Goal: Task Accomplishment & Management: Manage account settings

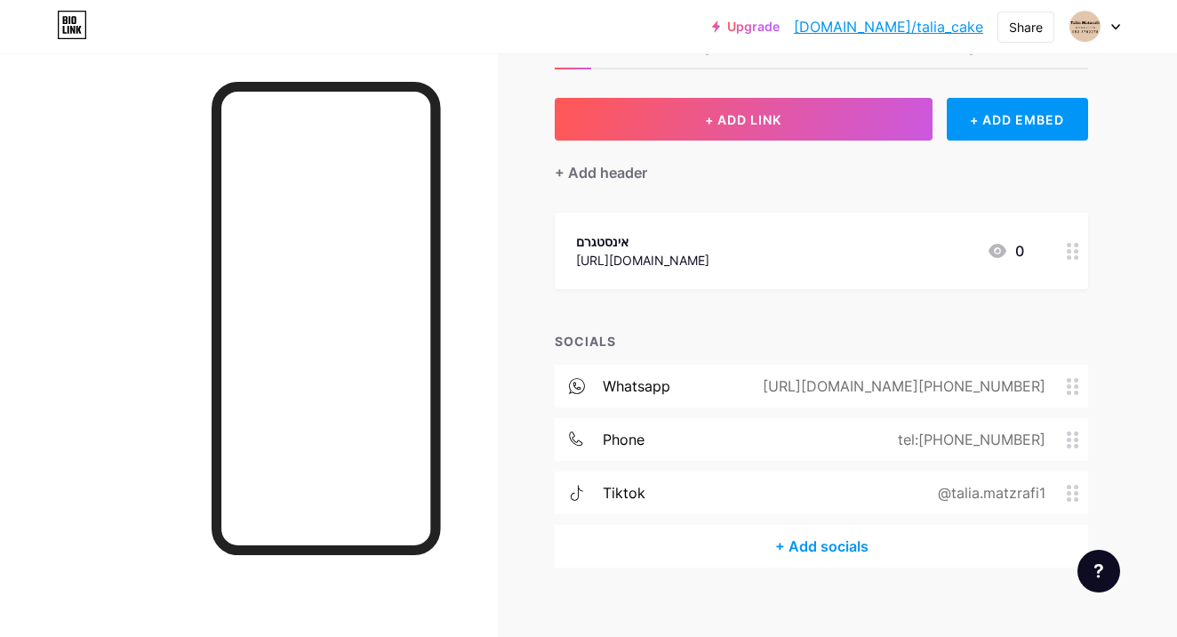
scroll to position [84, 0]
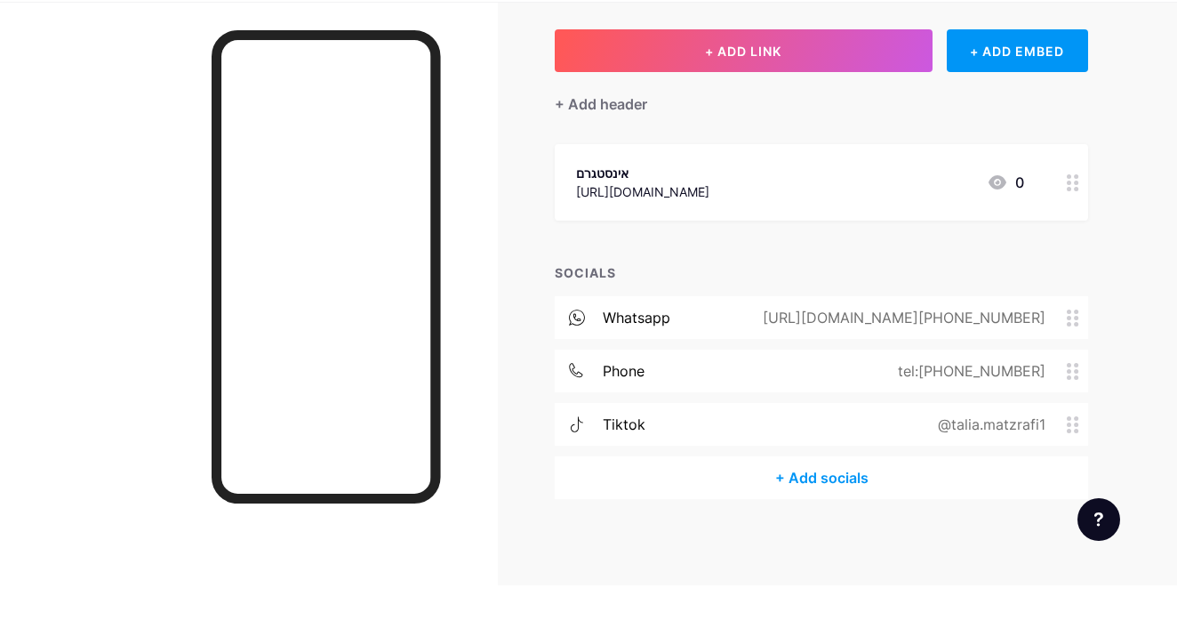
click at [865, 454] on div "tiktok @talia.matzrafi1" at bounding box center [821, 475] width 533 height 43
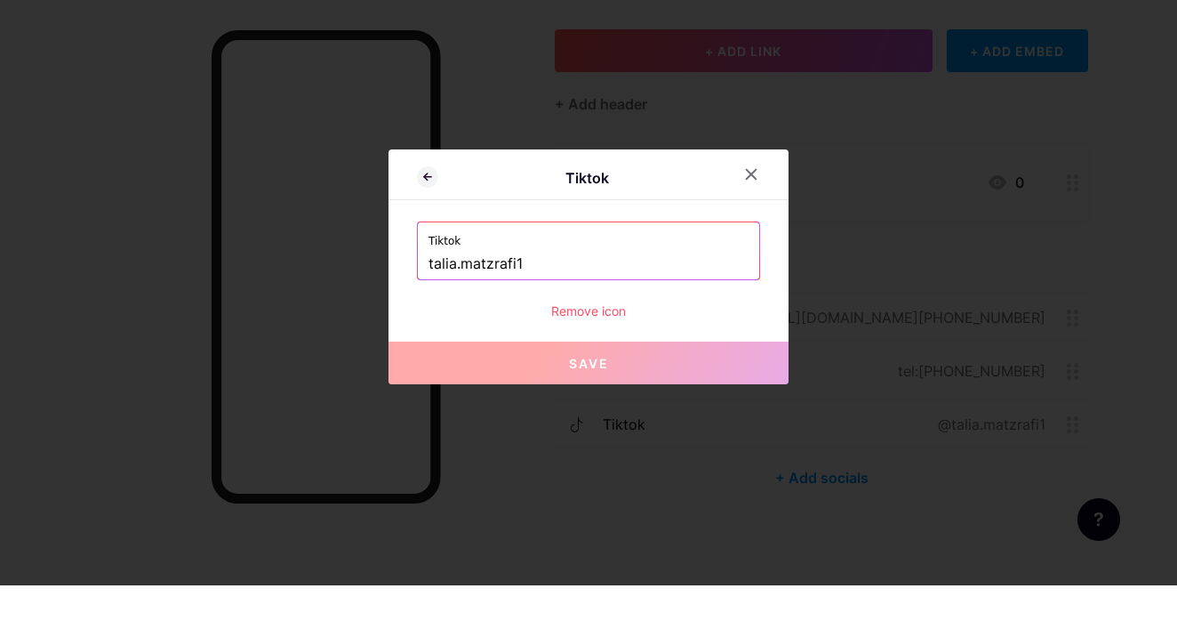
click at [566, 300] on input "talia.matzrafi1" at bounding box center [588, 315] width 320 height 30
paste input "[URL][DOMAIN_NAME][DOMAIN_NAME]"
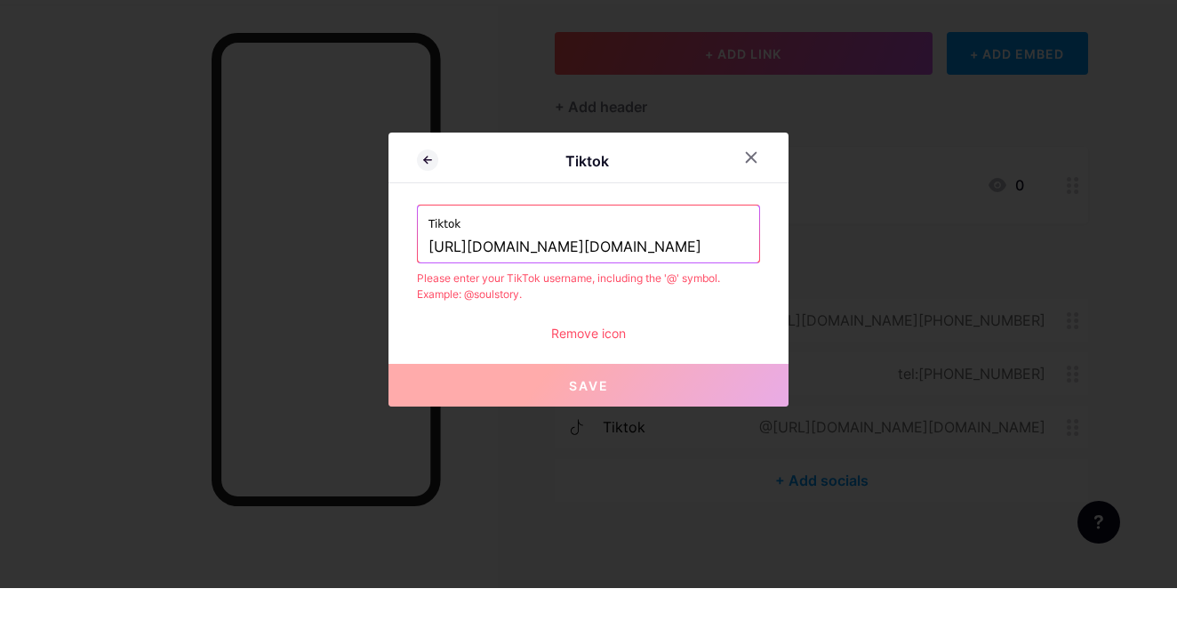
type input "https://www.tiktok.com/@talia.matzrafi1?is_from_webapp=1&sender_device=pc"
click at [650, 412] on button "Save" at bounding box center [588, 433] width 400 height 43
click at [588, 427] on span "Save" at bounding box center [589, 434] width 40 height 15
click at [604, 427] on span "Save" at bounding box center [589, 434] width 40 height 15
click at [647, 319] on div "Please enter your TikTok username, including the '@' symbol. Example: @soulstor…" at bounding box center [588, 335] width 343 height 32
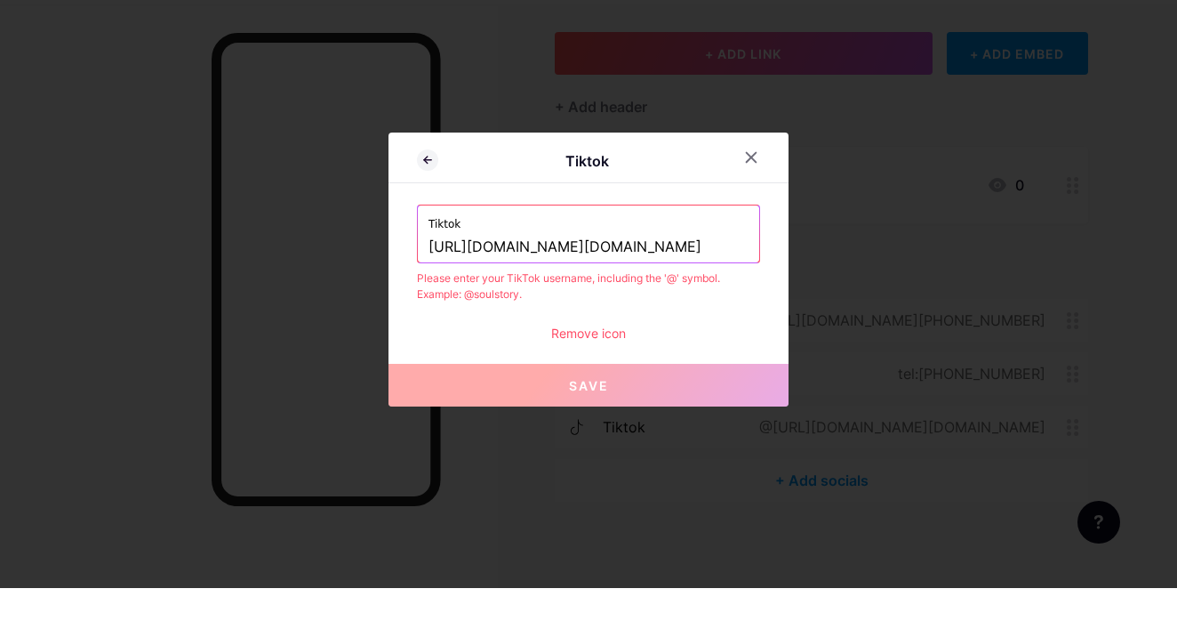
click at [594, 412] on button "Save" at bounding box center [588, 433] width 400 height 43
click at [595, 427] on span "Save" at bounding box center [589, 434] width 40 height 15
click at [672, 281] on input "https://www.tiktok.com/@talia.matzrafi1?is_from_webapp=1&sender_device=pc" at bounding box center [588, 296] width 320 height 30
click at [602, 372] on div "Remove icon" at bounding box center [588, 381] width 343 height 19
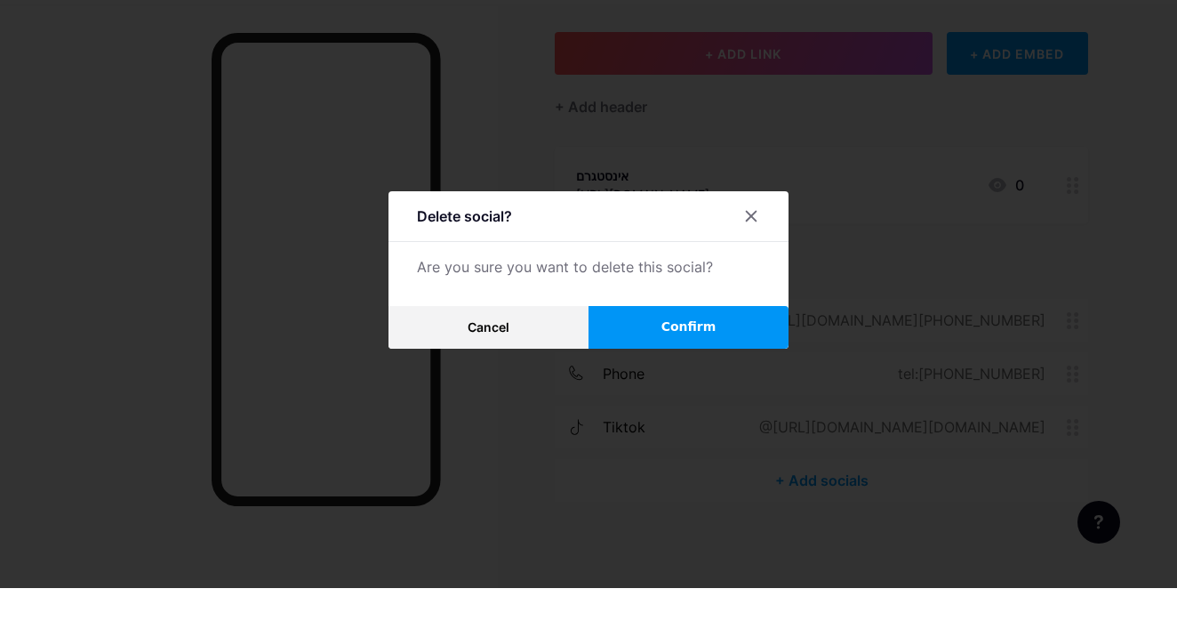
click at [739, 355] on button "Confirm" at bounding box center [689, 376] width 200 height 43
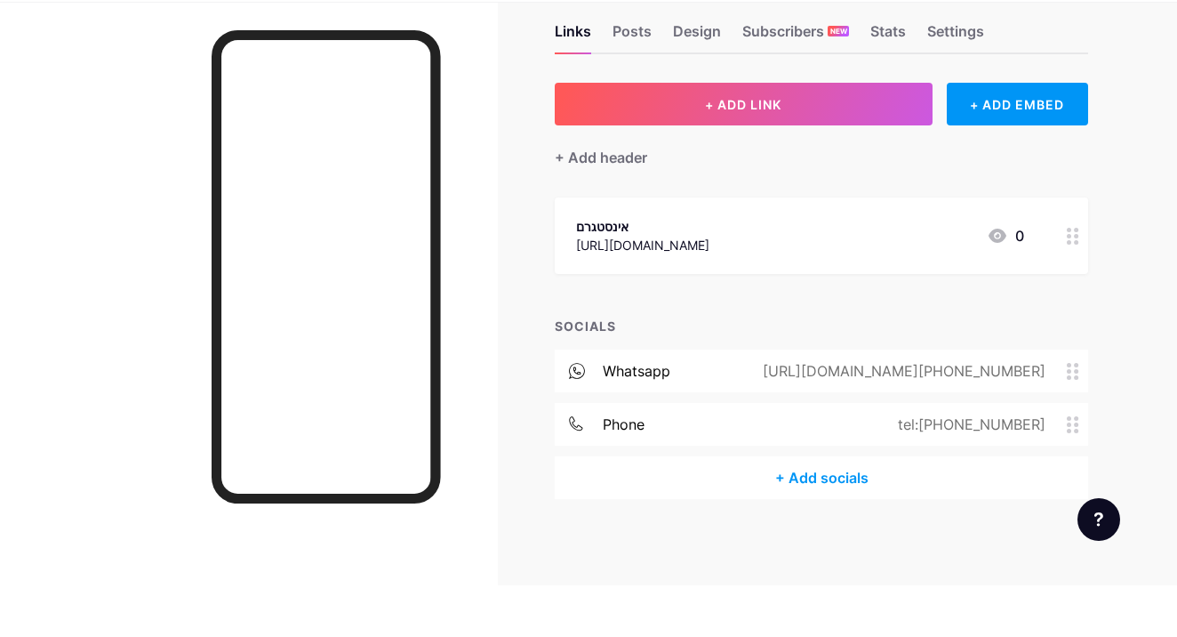
click at [709, 268] on div "אינסטגרם" at bounding box center [642, 277] width 133 height 19
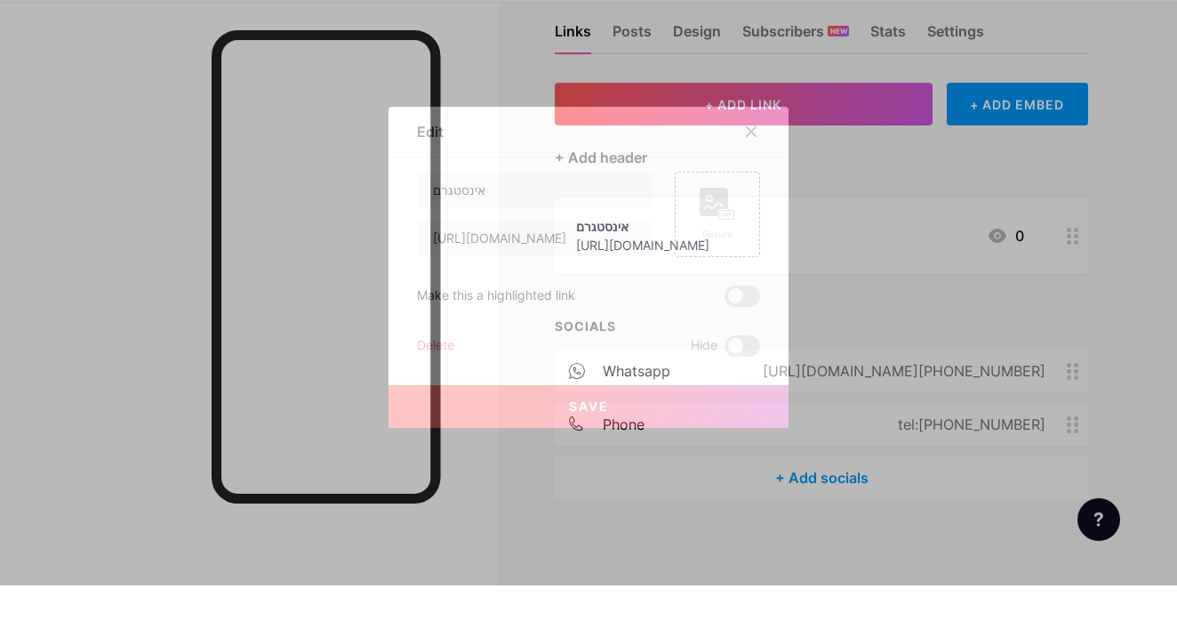
click at [755, 178] on icon at bounding box center [752, 183] width 10 height 10
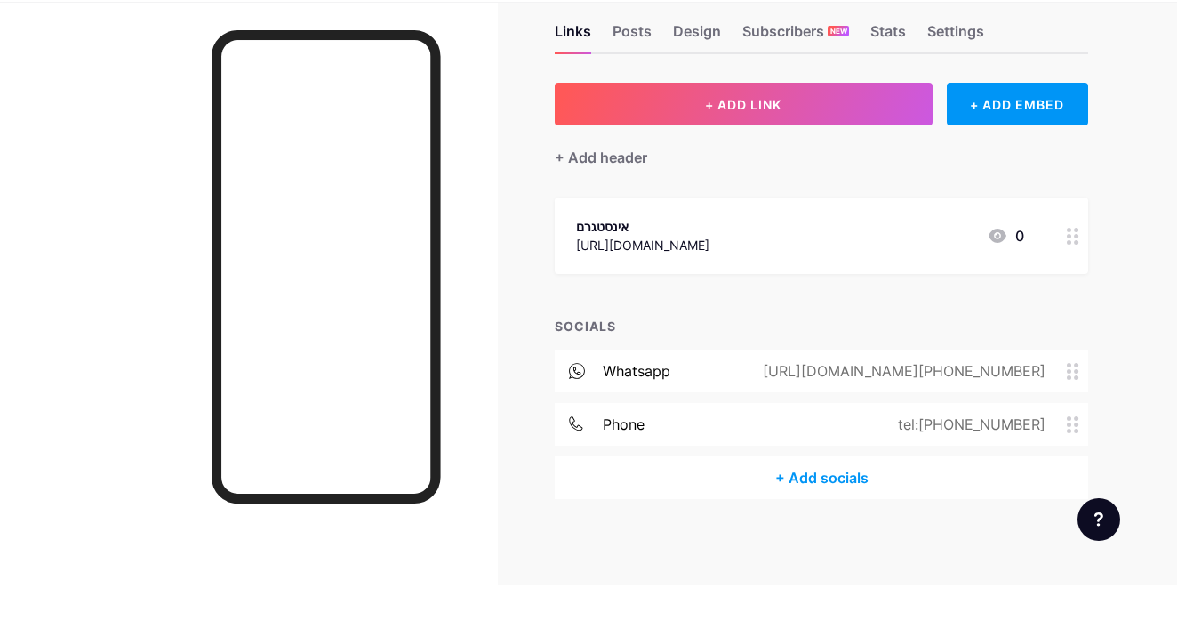
click at [778, 508] on div "+ Add socials" at bounding box center [821, 529] width 533 height 43
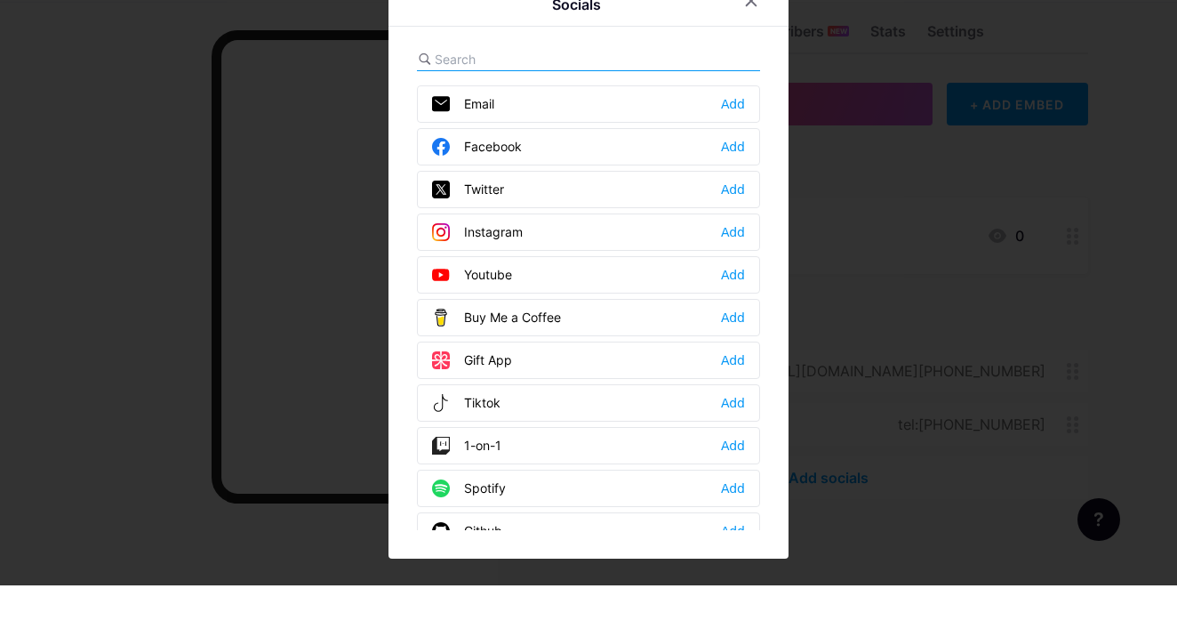
click at [711, 436] on div "Tiktok Add" at bounding box center [588, 454] width 343 height 37
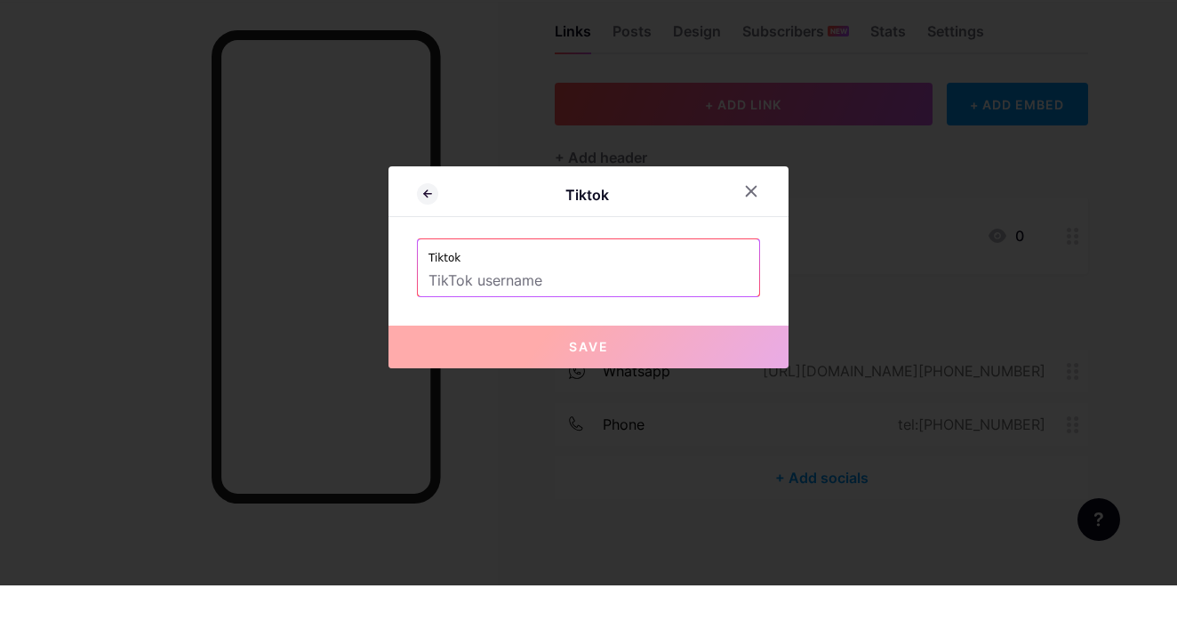
paste input "https://www.tiktok.com/@talia.matzrafi1?is_from_webapp=1&sender_device=pc"
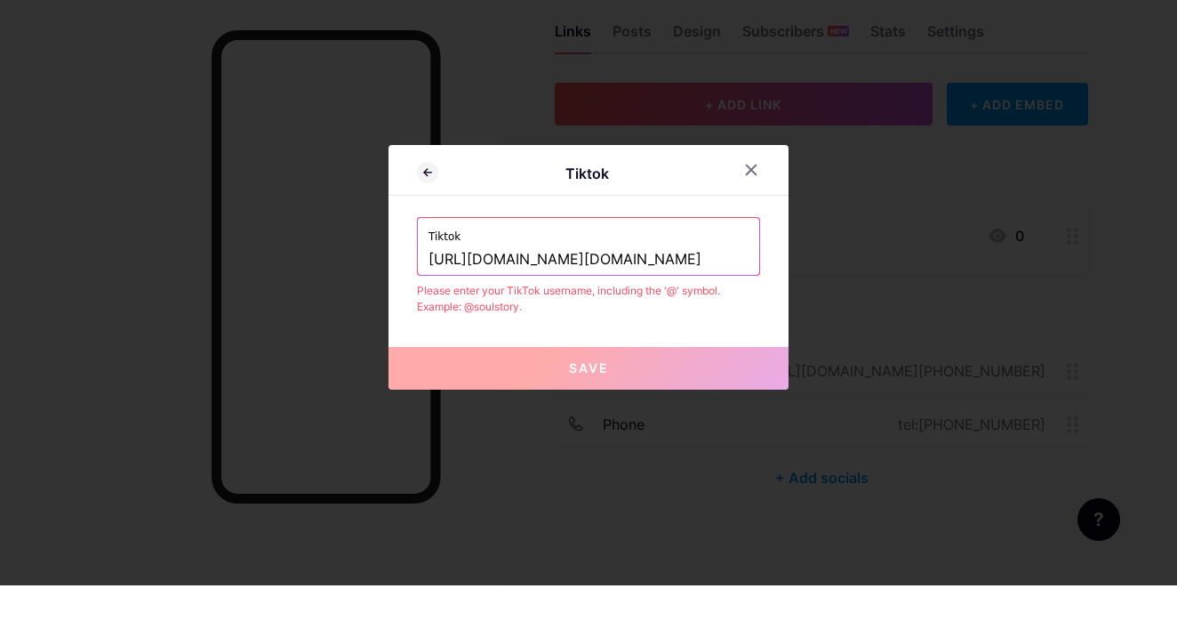
click at [589, 412] on span "Save" at bounding box center [589, 419] width 40 height 15
click at [717, 296] on input "https://www.tiktok.com/@talia.matzrafi1?is_from_webapp=1&sender_device=pc" at bounding box center [588, 311] width 320 height 30
type input "https://www.t=1&sender_device=pc"
drag, startPoint x: 717, startPoint y: 262, endPoint x: 312, endPoint y: 274, distance: 404.7
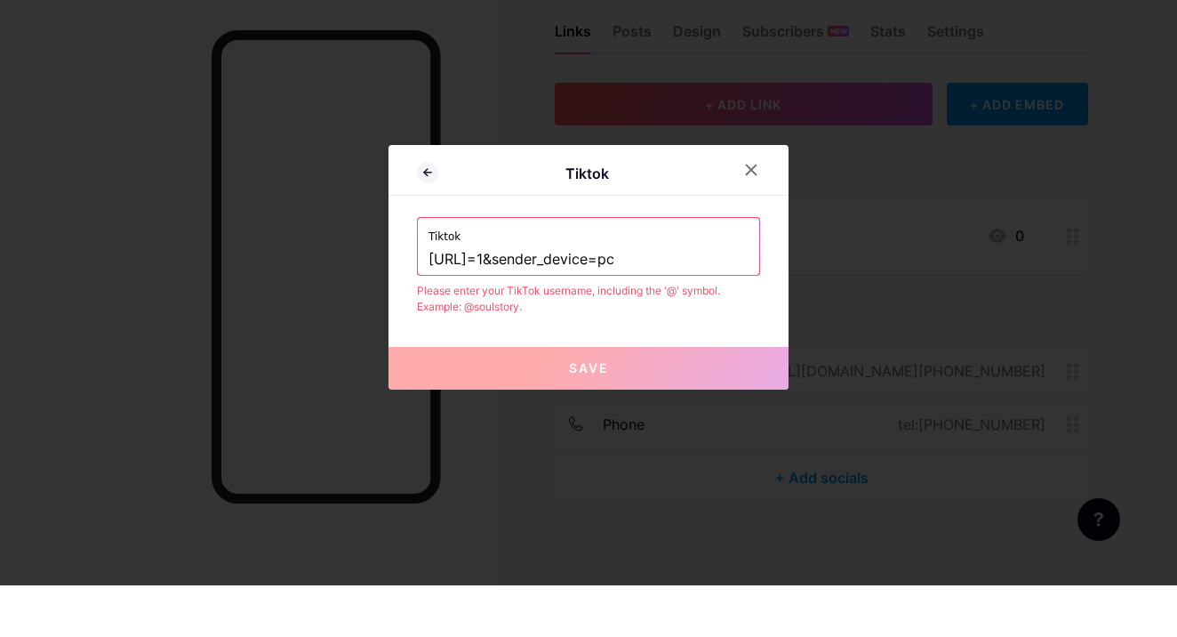
click at [313, 276] on div "Tiktok Tiktok https://www.t=1&sender_device=pc Please enter your TikTok usernam…" at bounding box center [588, 318] width 1177 height 637
drag, startPoint x: 676, startPoint y: 262, endPoint x: 424, endPoint y: 259, distance: 251.6
click at [425, 269] on div "Tiktok https://www.t=1&sender_device=pc" at bounding box center [588, 297] width 341 height 57
type input "t"
paste input "talia.matzrafi1"
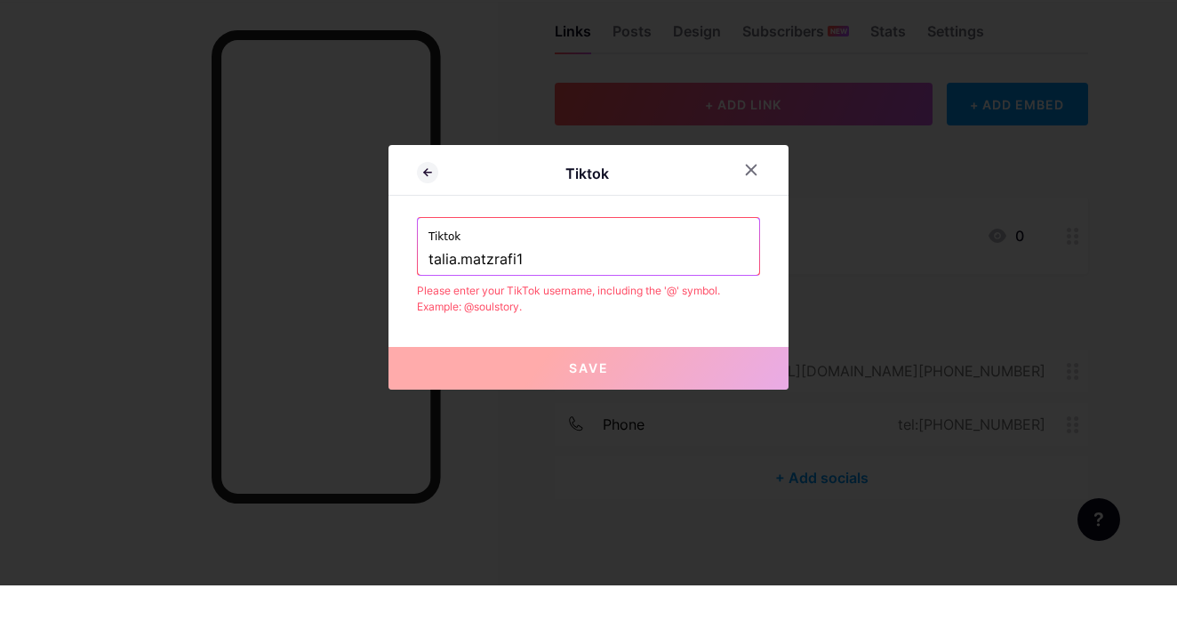
click at [605, 412] on span "Save" at bounding box center [589, 419] width 40 height 15
click at [612, 296] on input "talia.matzrafi1" at bounding box center [588, 311] width 320 height 30
click at [429, 296] on input "talia.matzrafi1" at bounding box center [588, 311] width 320 height 30
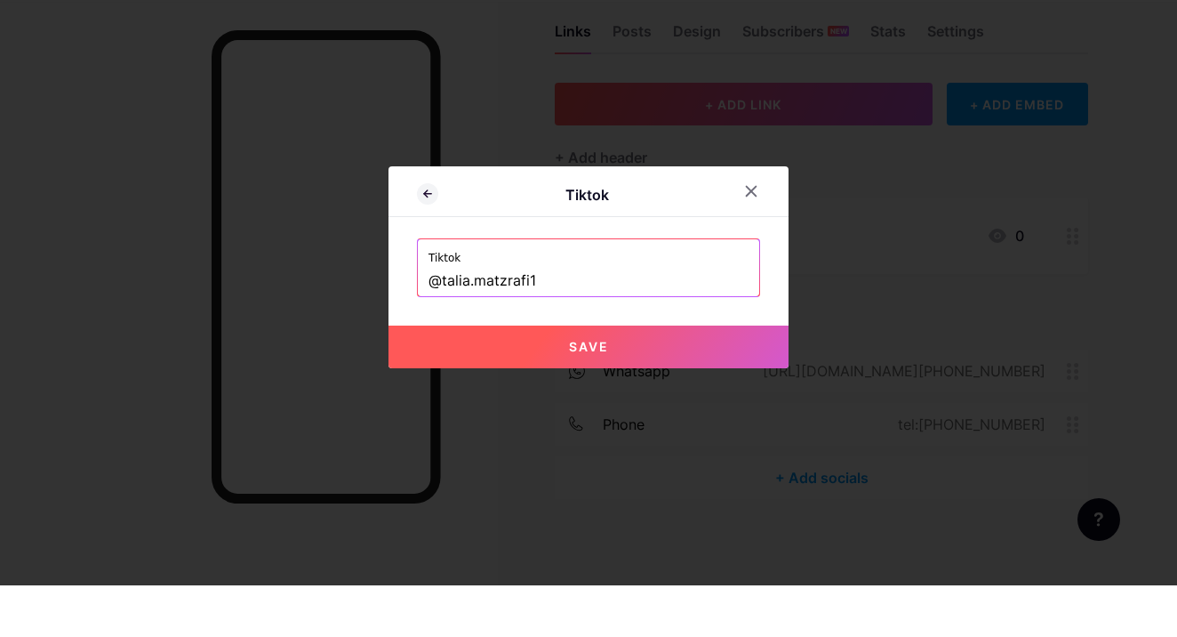
click at [533, 377] on button "Save" at bounding box center [588, 398] width 400 height 43
type input "https://tiktok.com/@talia.matzrafi1"
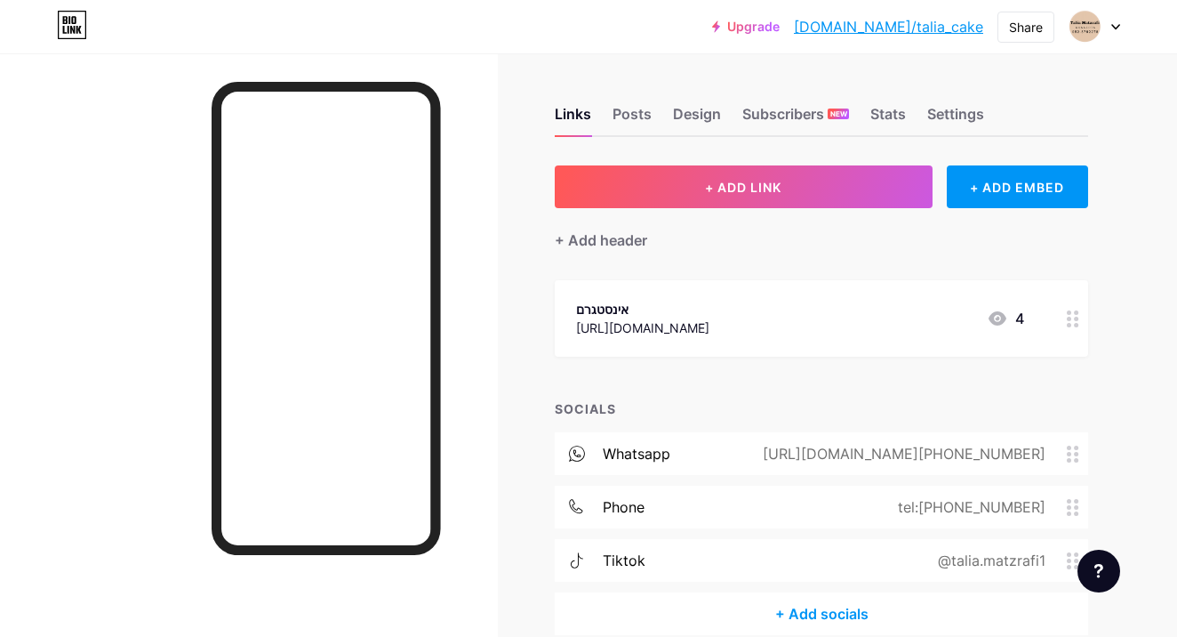
scroll to position [84, 0]
